Goal: Navigation & Orientation: Find specific page/section

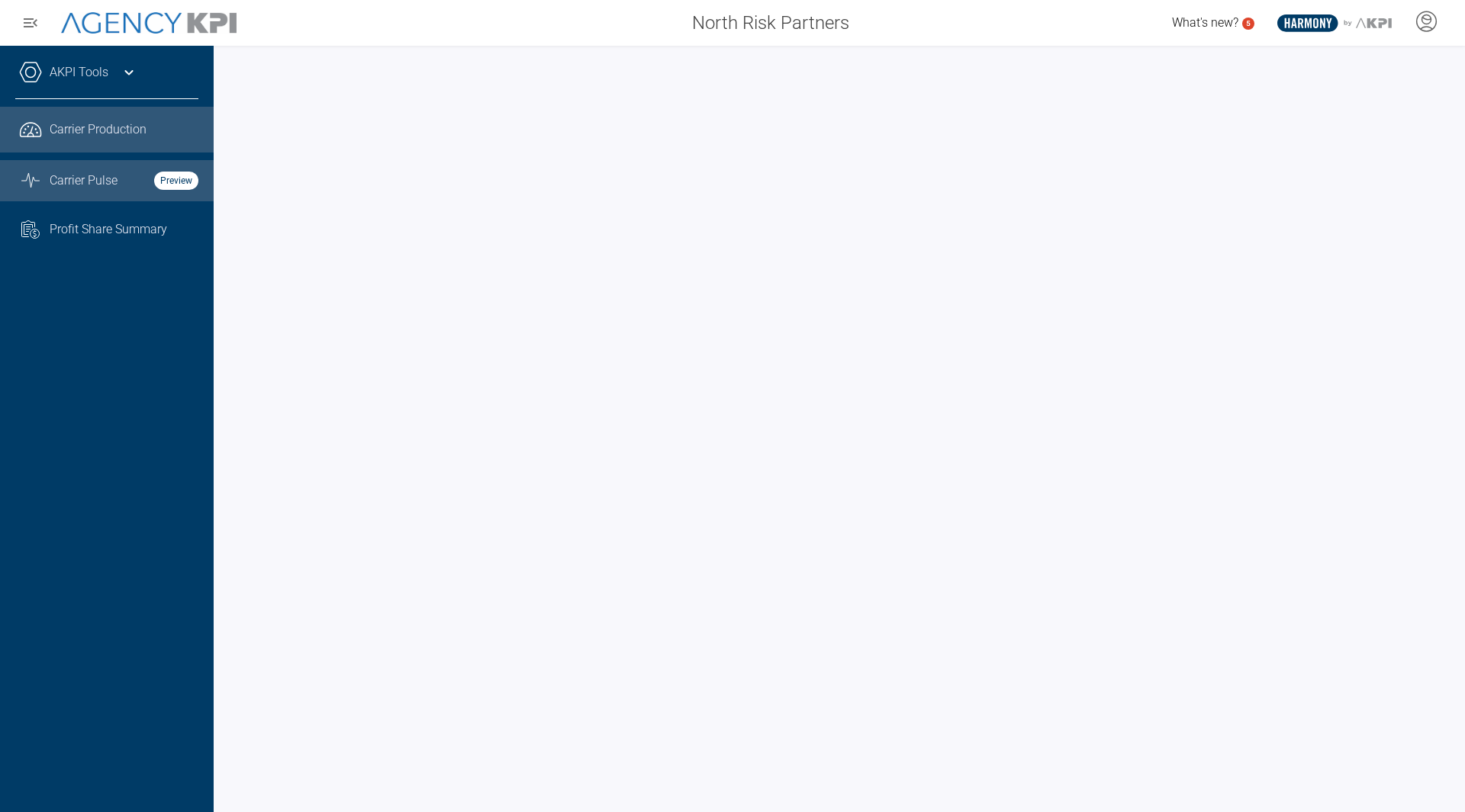
click at [84, 189] on span "Carrier Pulse" at bounding box center [84, 181] width 68 height 18
click at [112, 141] on link ".cls-1{fill:none;stroke:#221f20;stroke-linecap:round;stroke-linejoin:round;stro…" at bounding box center [107, 130] width 213 height 46
click at [106, 178] on span "Carrier Pulse" at bounding box center [84, 181] width 68 height 18
click at [82, 172] on span "Carrier Pulse" at bounding box center [84, 181] width 68 height 18
